Goal: Transaction & Acquisition: Subscribe to service/newsletter

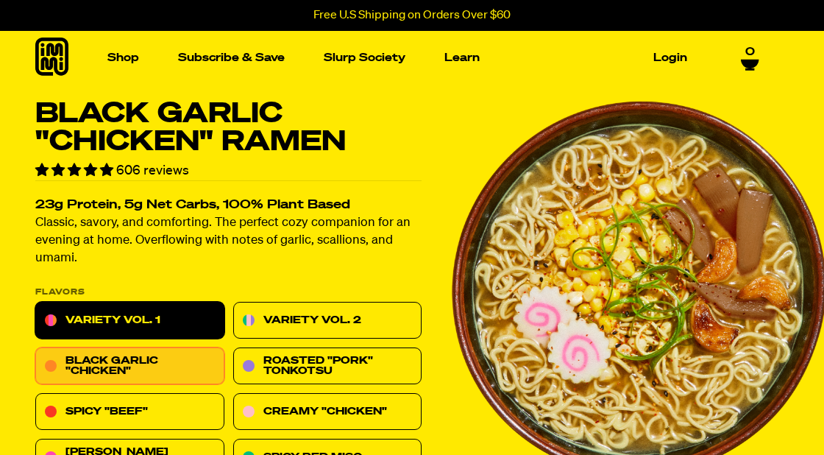
click at [138, 319] on link "Variety Vol. 1" at bounding box center [129, 320] width 189 height 37
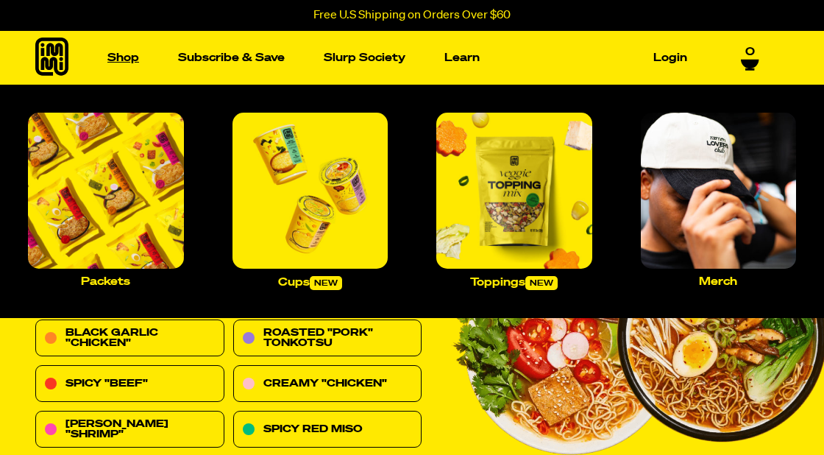
click at [120, 59] on link "Shop" at bounding box center [123, 57] width 43 height 23
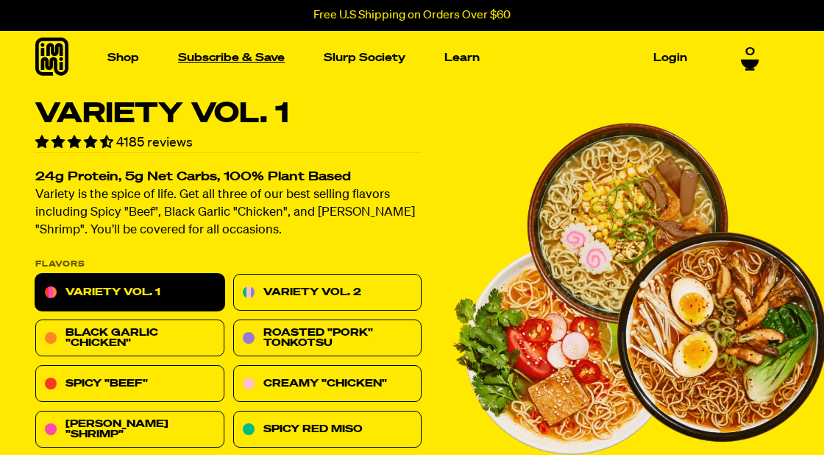
click at [221, 56] on link "Subscribe & Save" at bounding box center [231, 57] width 118 height 23
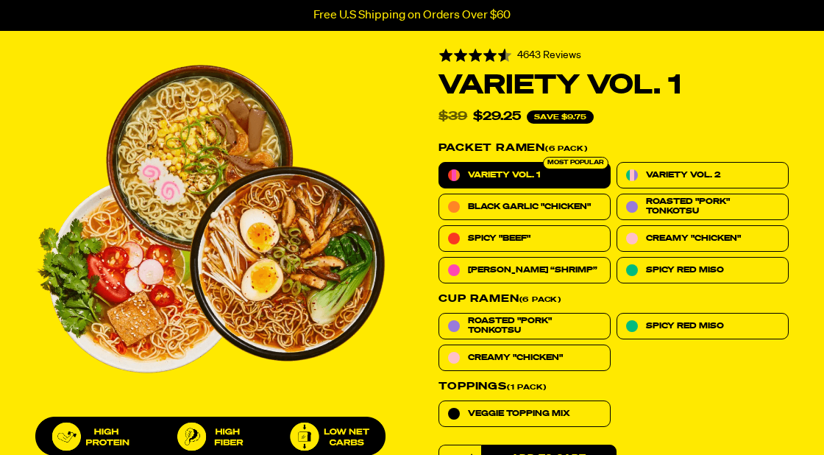
scroll to position [480, 0]
